Goal: Find specific page/section: Find specific page/section

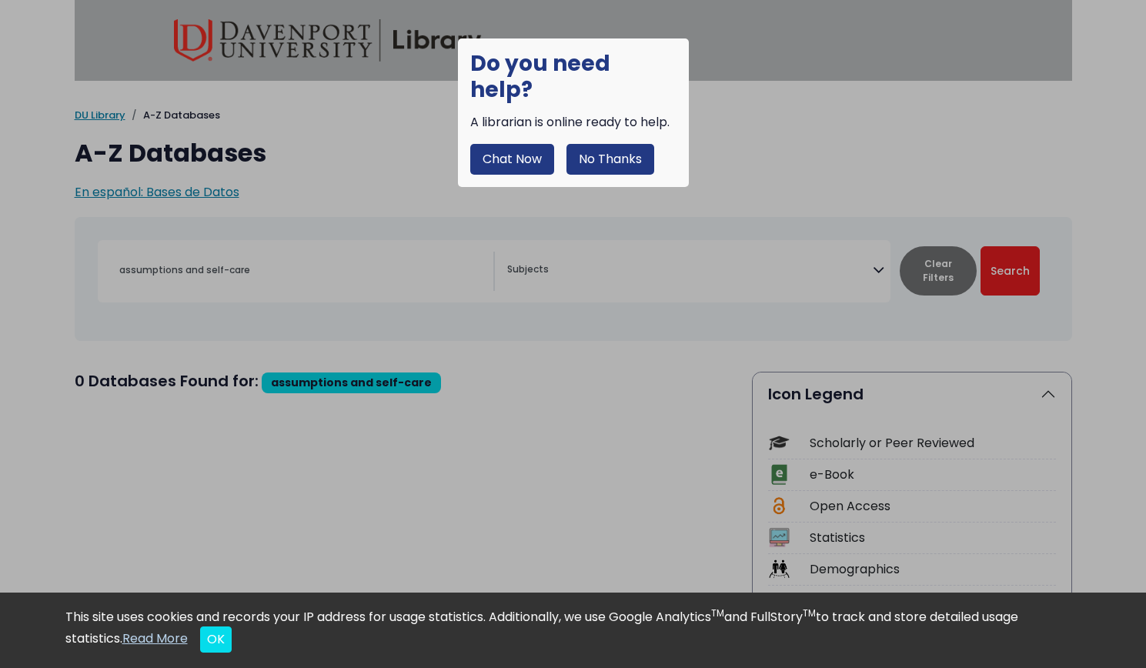
select select "Database Subject Filter"
click at [621, 144] on button "No Thanks" at bounding box center [611, 159] width 88 height 31
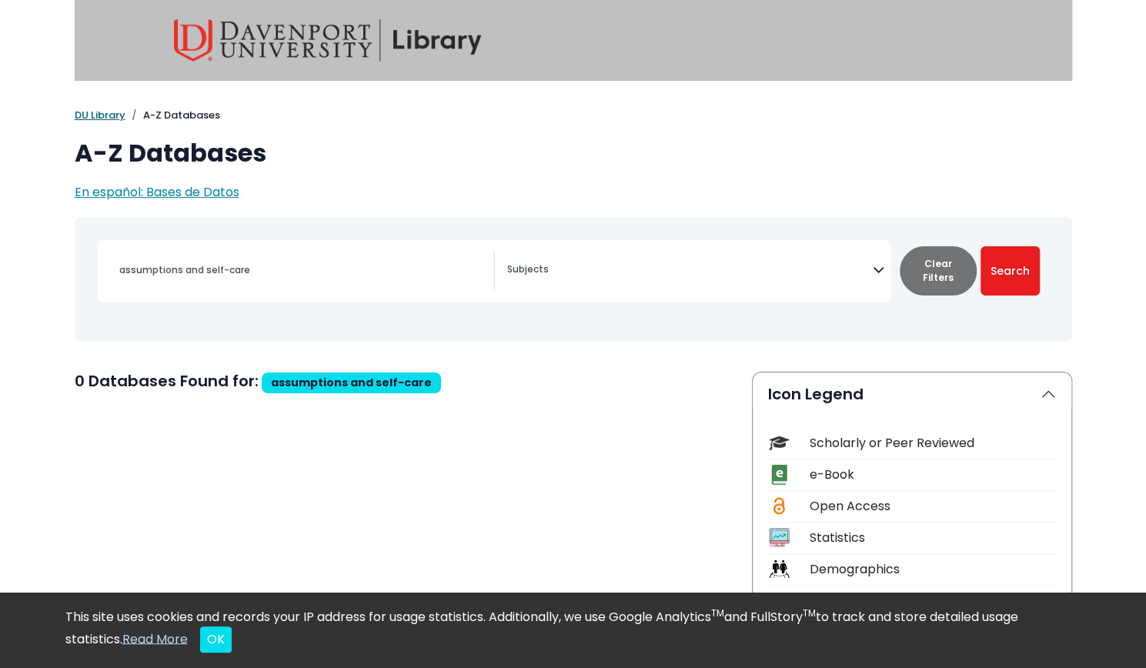
click at [98, 116] on link "DU Library" at bounding box center [100, 115] width 51 height 15
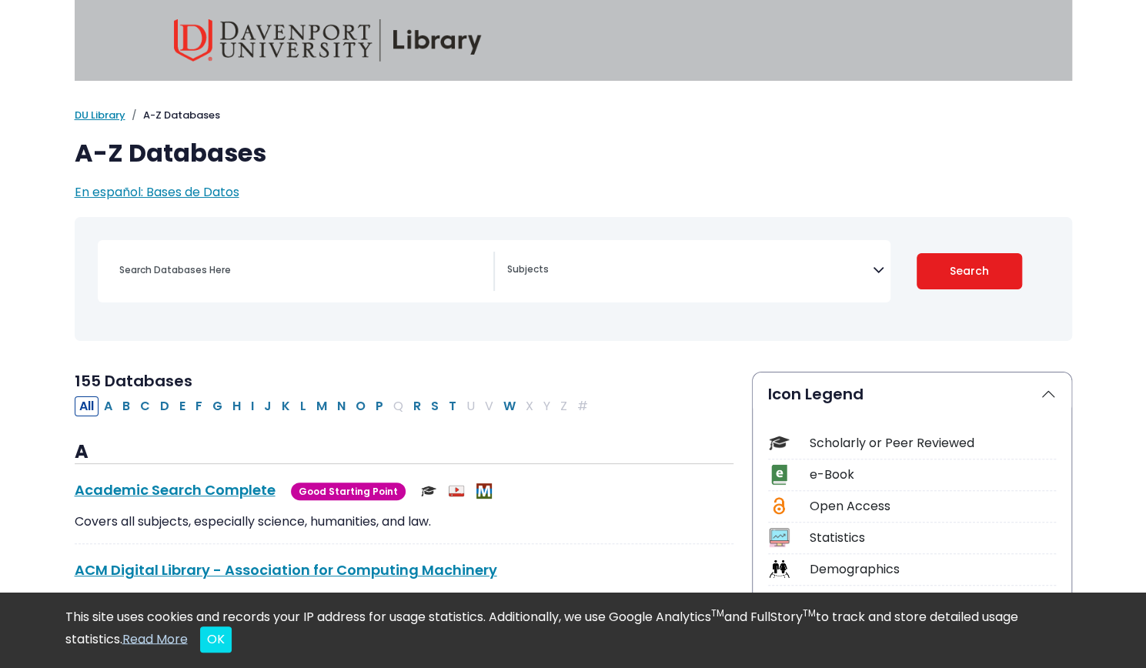
scroll to position [15, 0]
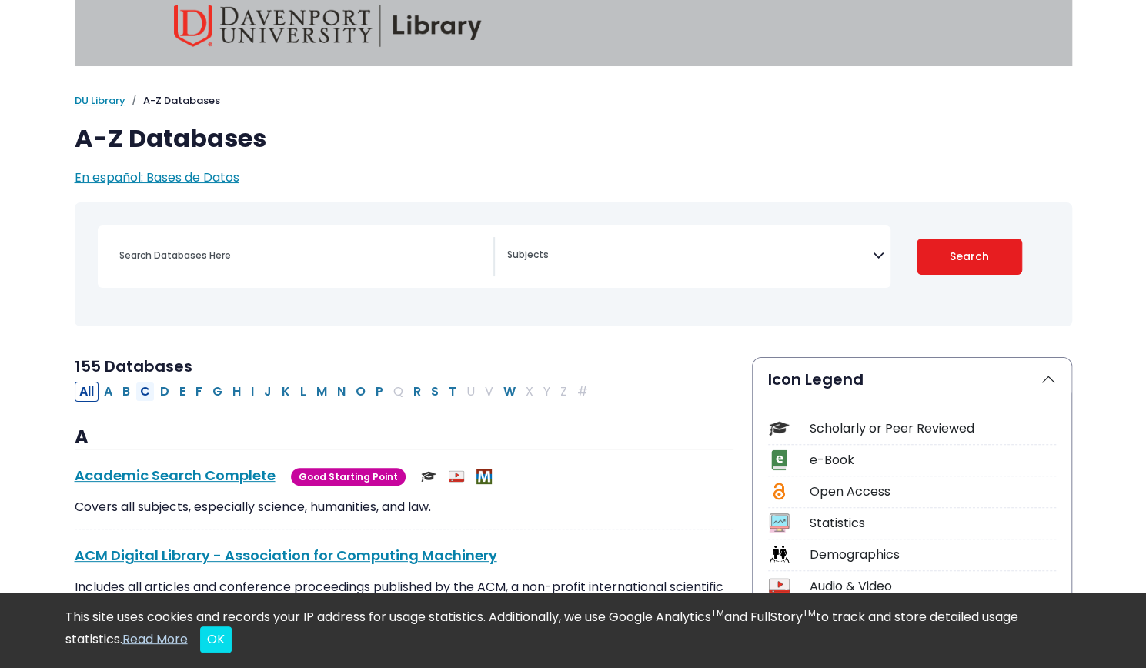
click at [150, 391] on button "C" at bounding box center [145, 392] width 19 height 20
select select "Database Subject Filter"
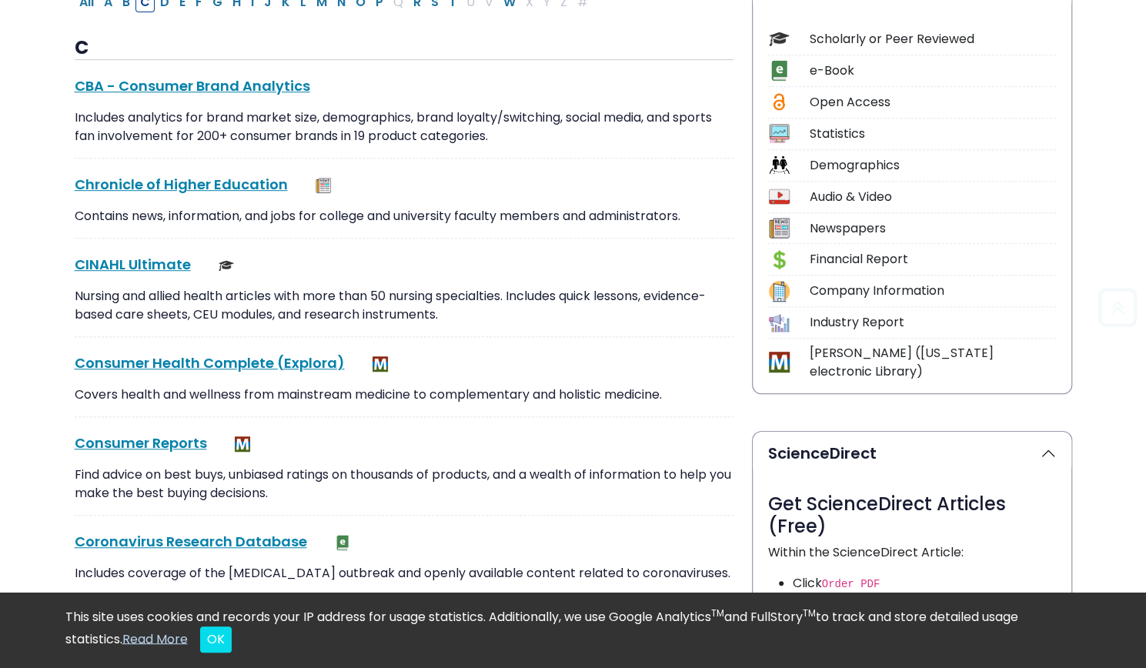
scroll to position [423, 0]
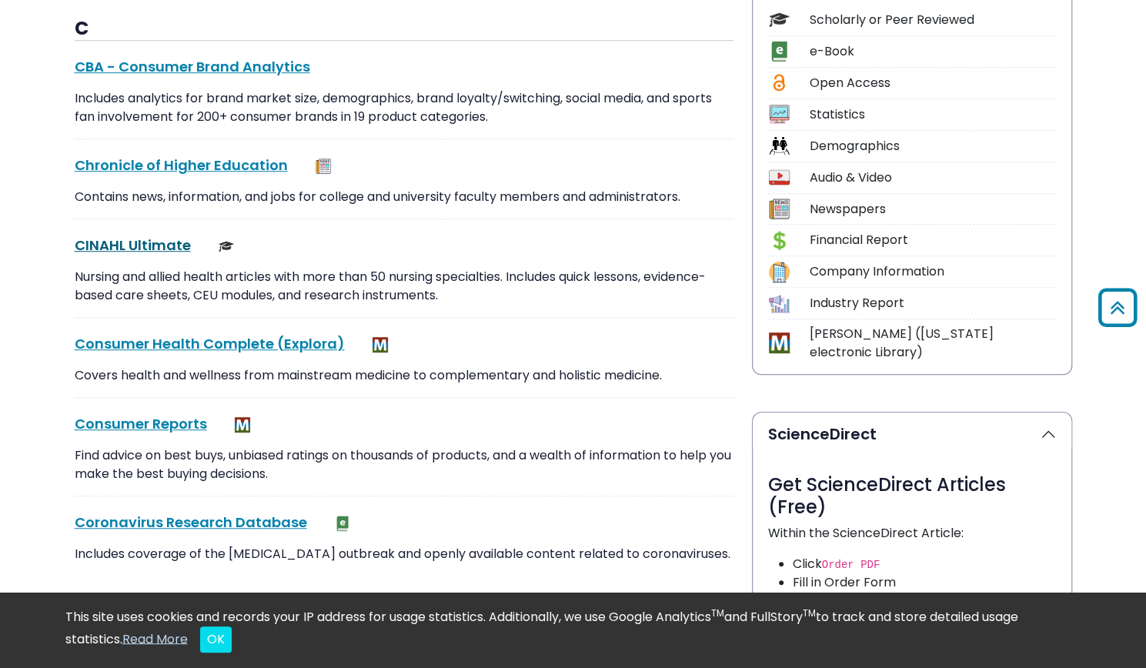
click at [115, 241] on link "CINAHL Ultimate This link opens in a new window" at bounding box center [133, 245] width 116 height 19
